Goal: Information Seeking & Learning: Check status

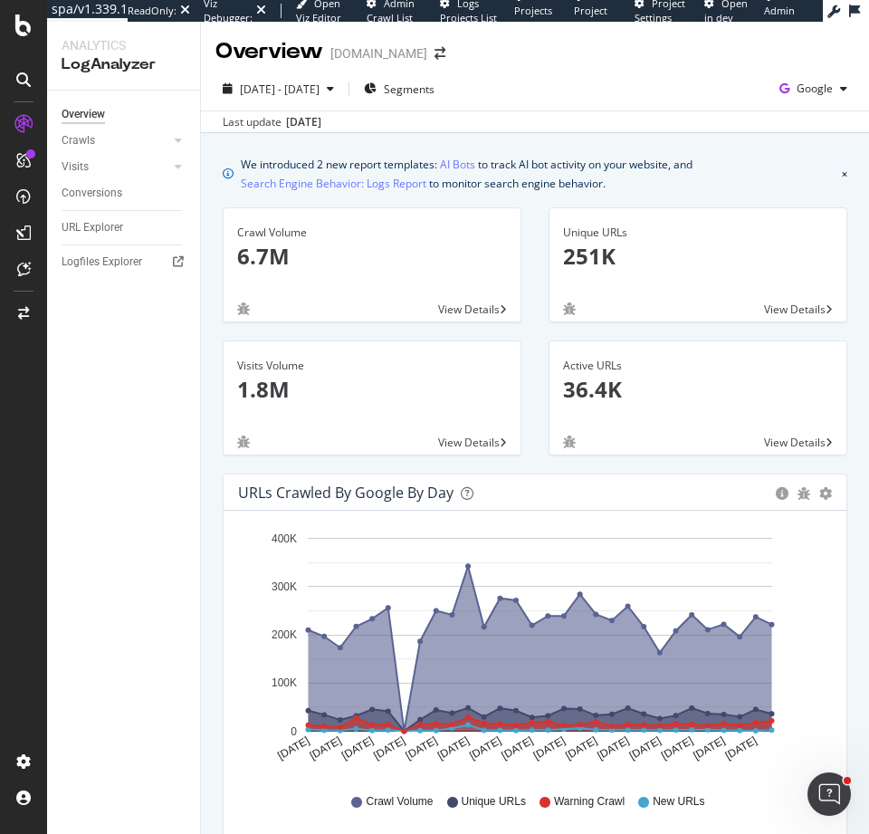
scroll to position [231, 0]
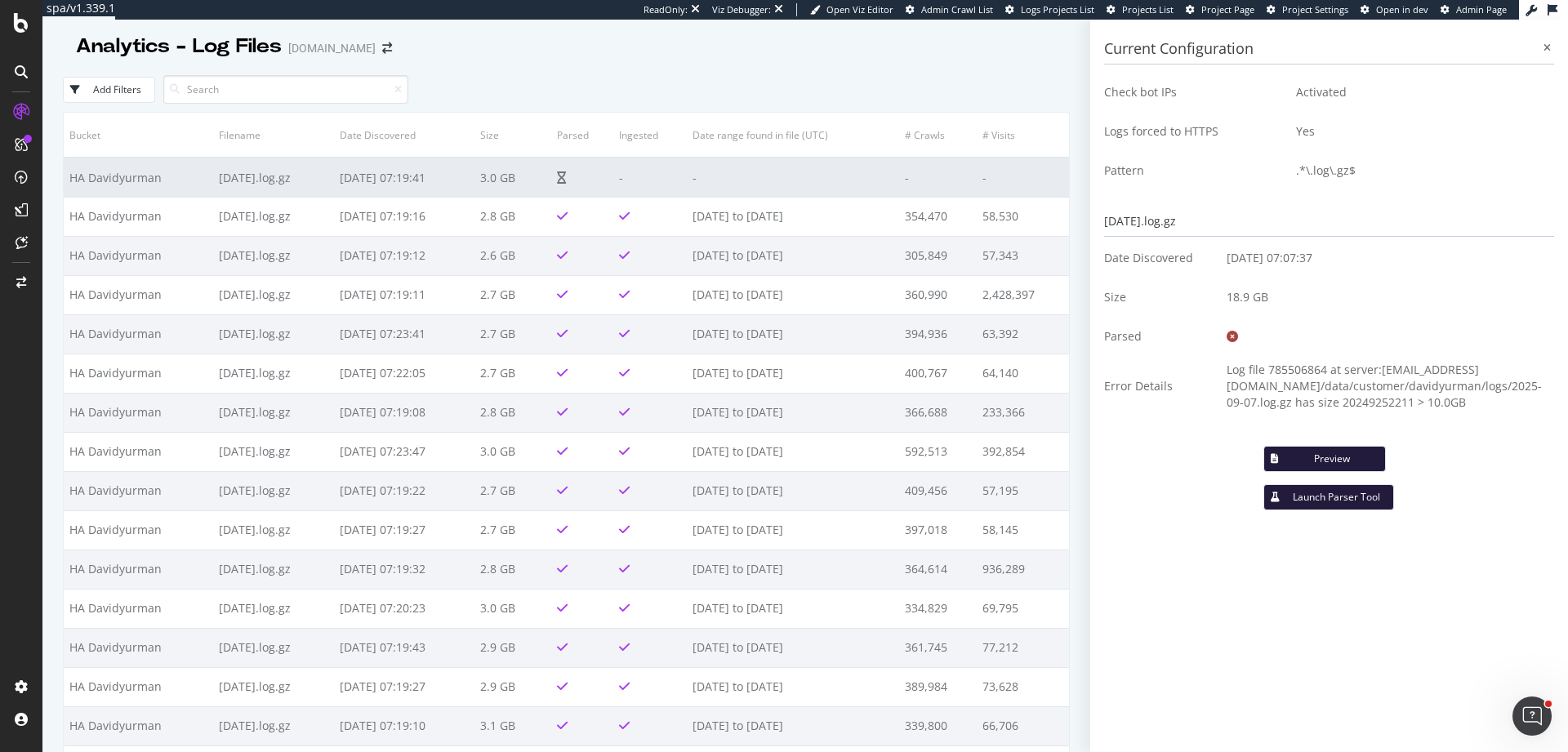
click at [614, 162] on td at bounding box center [583, 177] width 63 height 39
